Goal: Book appointment/travel/reservation

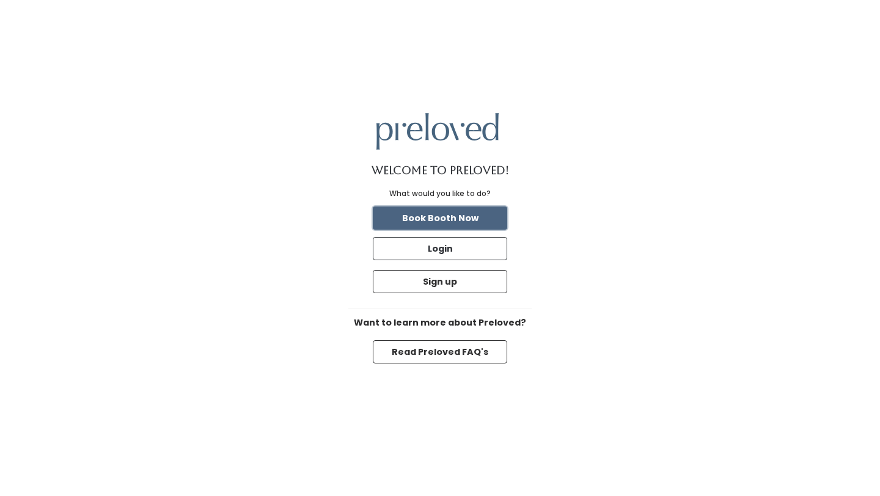
click at [463, 221] on button "Book Booth Now" at bounding box center [440, 217] width 134 height 23
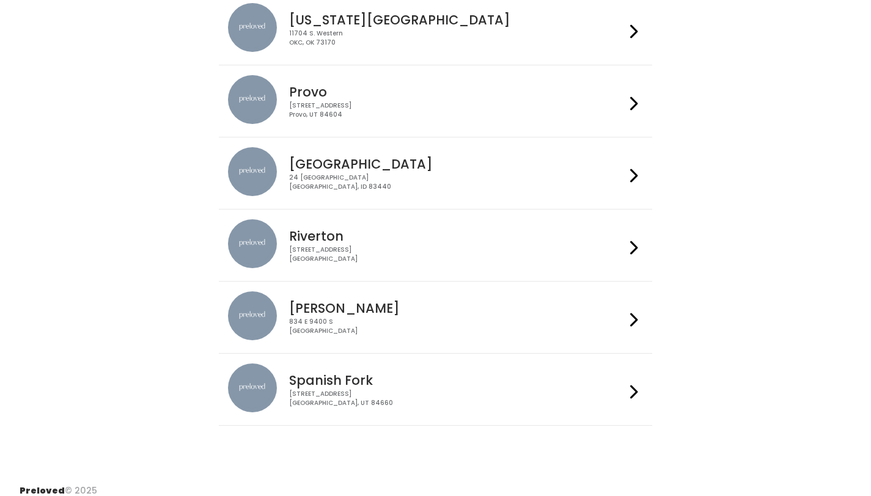
scroll to position [429, 0]
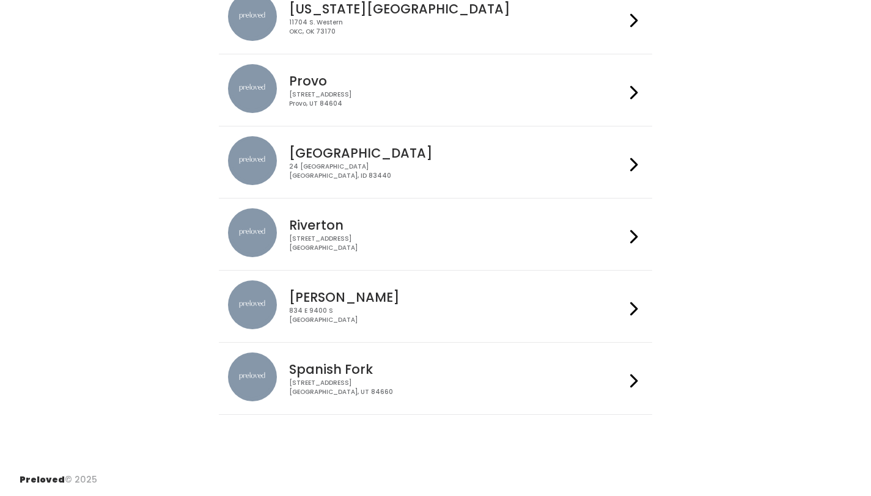
click at [467, 175] on div "[STREET_ADDRESS]" at bounding box center [457, 171] width 336 height 18
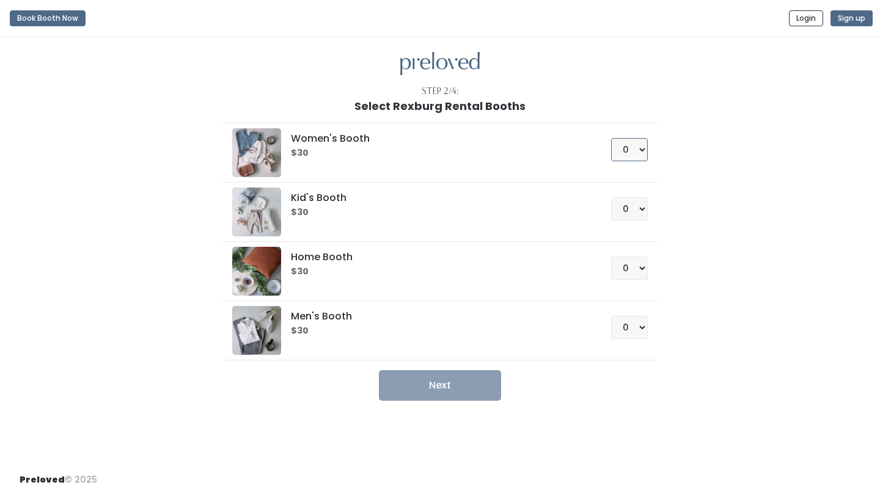
click at [645, 149] on select "0 1 2 3 4" at bounding box center [629, 149] width 37 height 23
select select "1"
click at [611, 138] on select "0 1 2 3 4" at bounding box center [629, 149] width 37 height 23
click at [449, 394] on button "Next" at bounding box center [440, 385] width 122 height 31
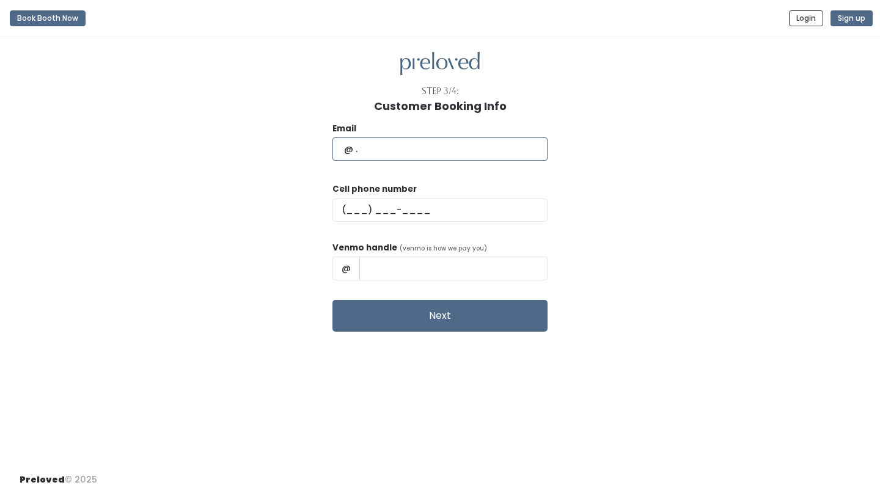
click at [423, 149] on input "text" at bounding box center [439, 148] width 215 height 23
type input "[EMAIL_ADDRESS][DOMAIN_NAME]"
click at [396, 205] on input "text" at bounding box center [439, 210] width 215 height 23
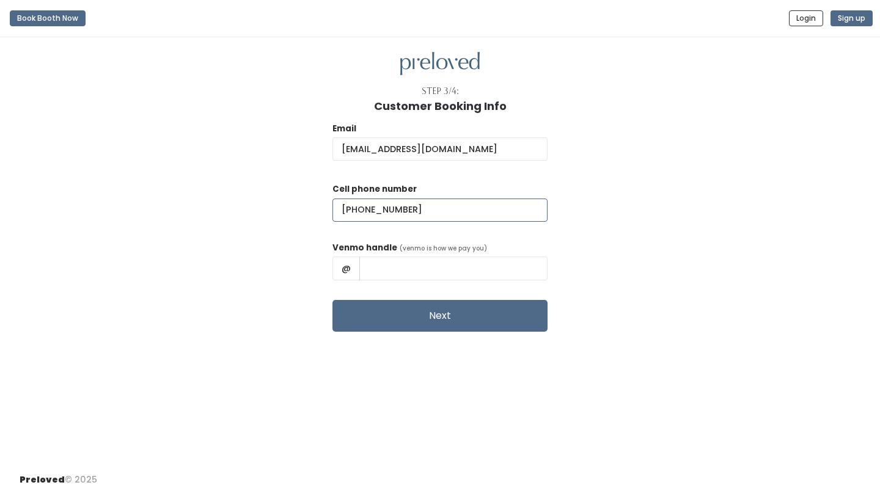
type input "[PHONE_NUMBER]"
click at [425, 272] on input "text" at bounding box center [453, 268] width 188 height 23
type input "ackovacs"
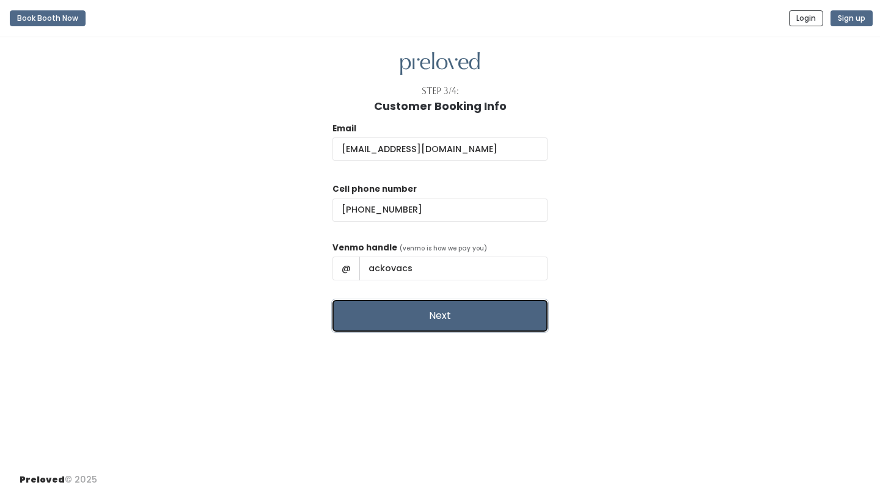
click at [438, 312] on button "Next" at bounding box center [439, 316] width 215 height 32
click at [441, 324] on button "Next" at bounding box center [439, 316] width 215 height 32
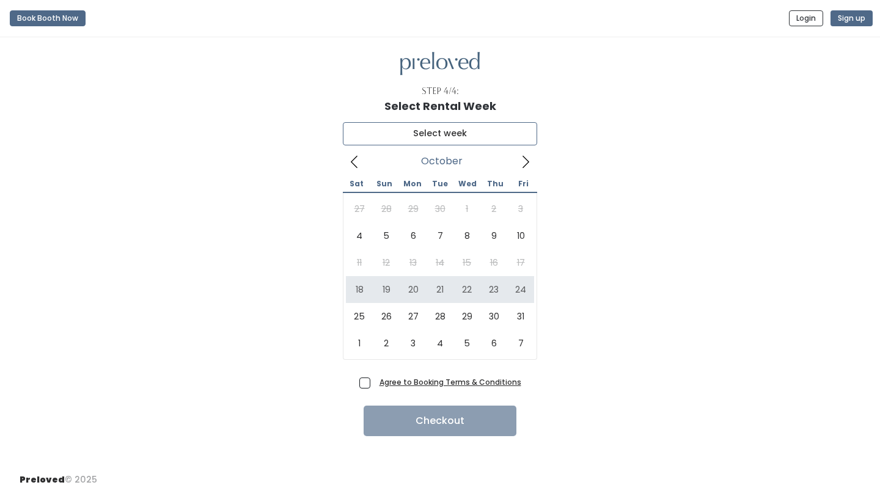
type input "October 18 to October 24"
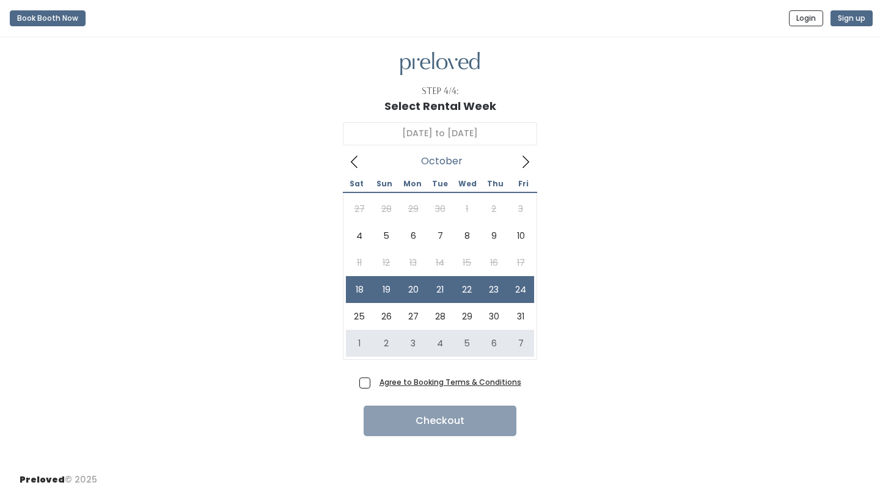
click at [374, 384] on span "Agree to Booking Terms & Conditions" at bounding box center [447, 382] width 147 height 12
click at [374, 384] on input "Agree to Booking Terms & Conditions" at bounding box center [378, 380] width 8 height 8
checkbox input "true"
click at [467, 420] on button "Checkout" at bounding box center [439, 421] width 153 height 31
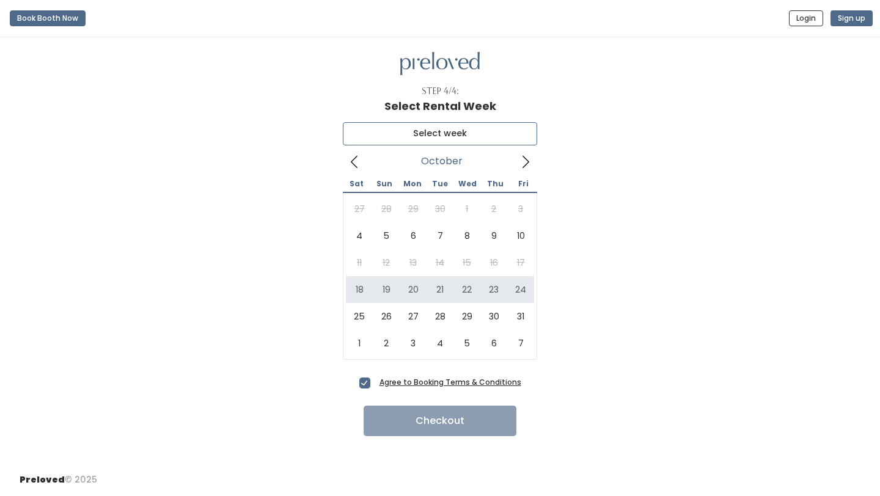
type input "[DATE] to [DATE]"
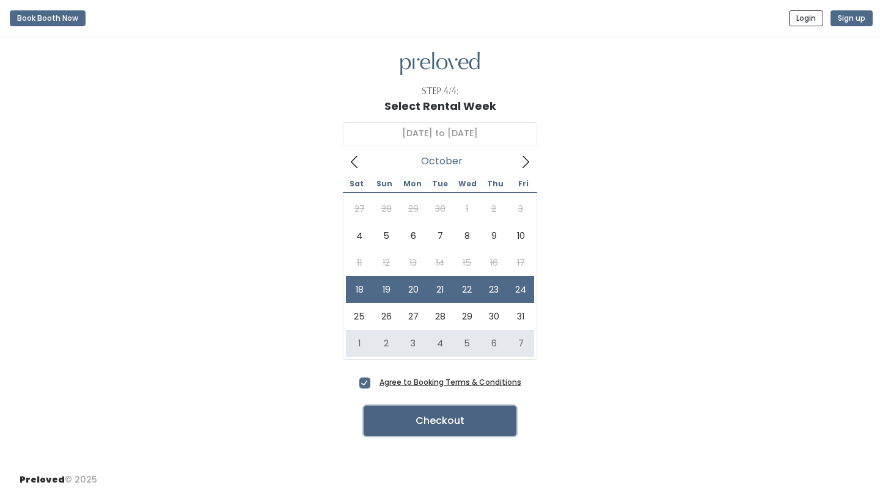
click at [466, 424] on button "Checkout" at bounding box center [439, 421] width 153 height 31
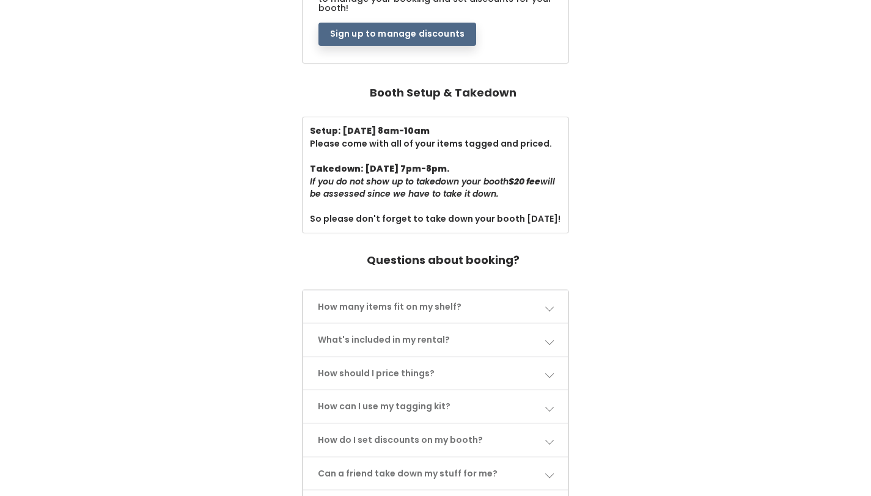
scroll to position [363, 0]
